Goal: Task Accomplishment & Management: Use online tool/utility

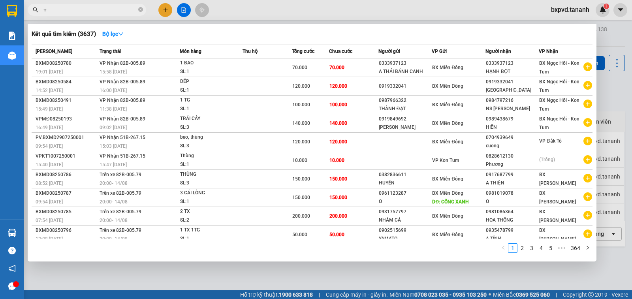
scroll to position [0, 135]
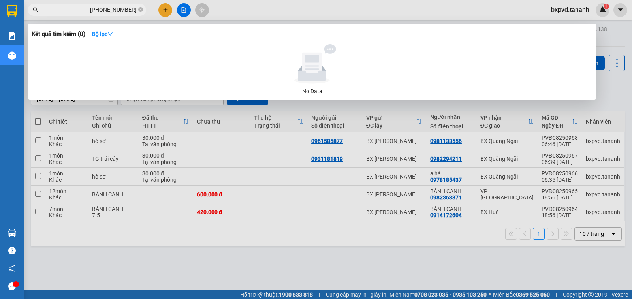
click at [121, 8] on input "+ [PHONE_NUMBER]" at bounding box center [89, 10] width 93 height 9
drag, startPoint x: 103, startPoint y: 11, endPoint x: 152, endPoint y: 11, distance: 49.4
click at [152, 11] on div "+ [PHONE_NUMBER]" at bounding box center [77, 10] width 154 height 12
type input "+"
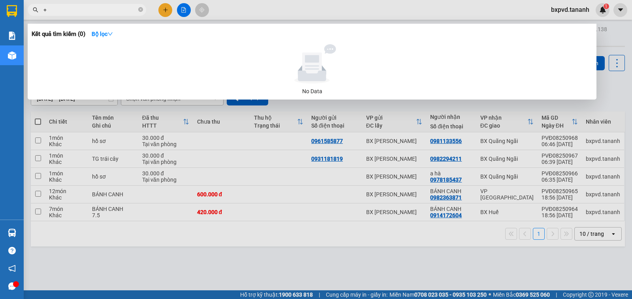
scroll to position [0, 79]
click at [62, 12] on input "+" at bounding box center [89, 10] width 93 height 9
click at [44, 9] on input "+" at bounding box center [89, 10] width 93 height 9
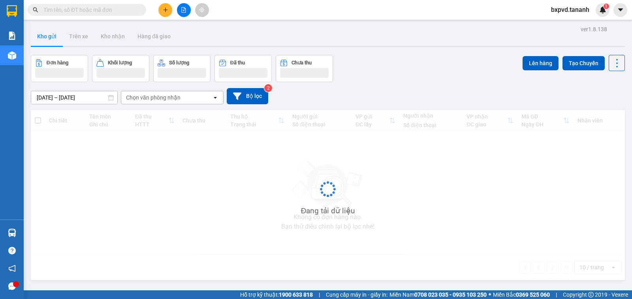
click at [113, 8] on input "text" at bounding box center [89, 10] width 93 height 9
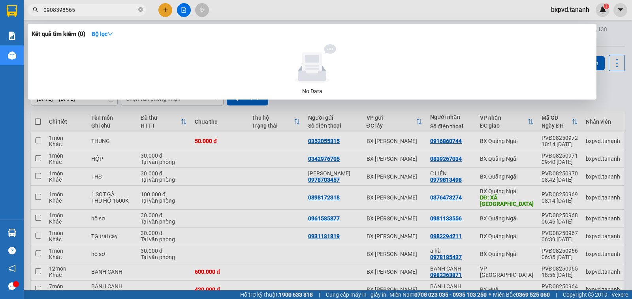
type input "0908398565"
